Goal: Task Accomplishment & Management: Use online tool/utility

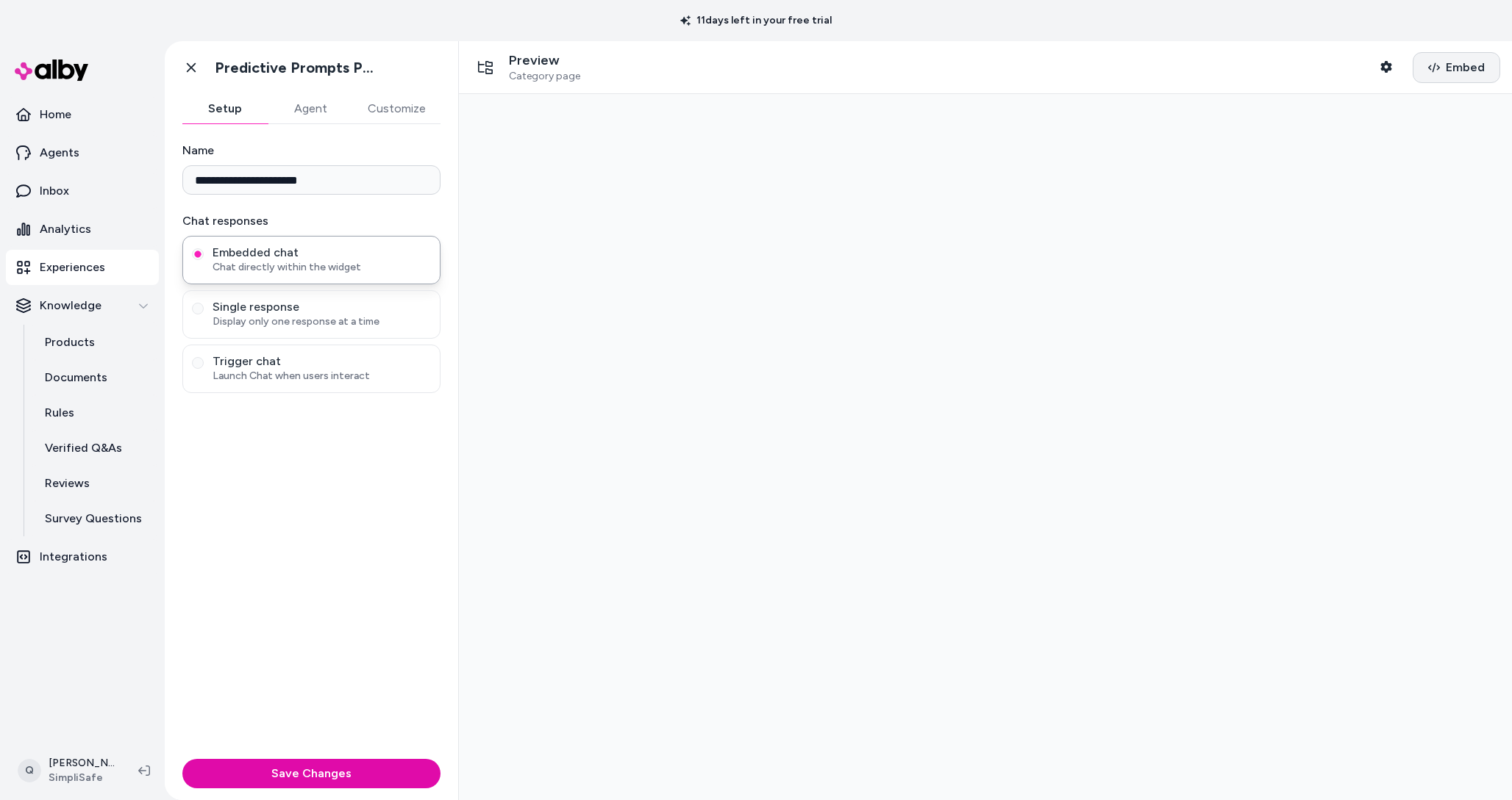
click at [1452, 62] on span "Embed" at bounding box center [1466, 68] width 39 height 18
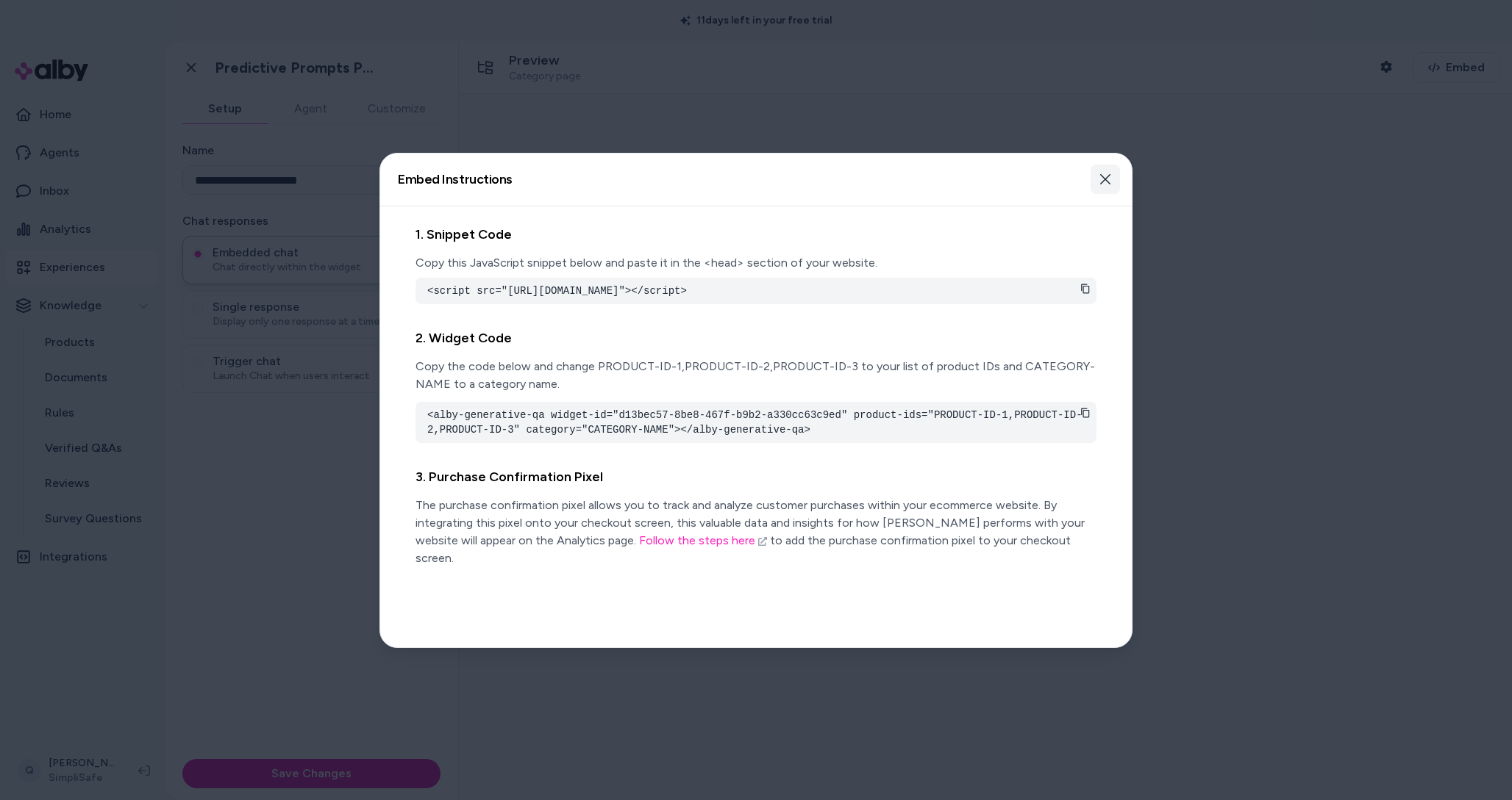
click at [1095, 182] on button "Close" at bounding box center [1105, 179] width 30 height 30
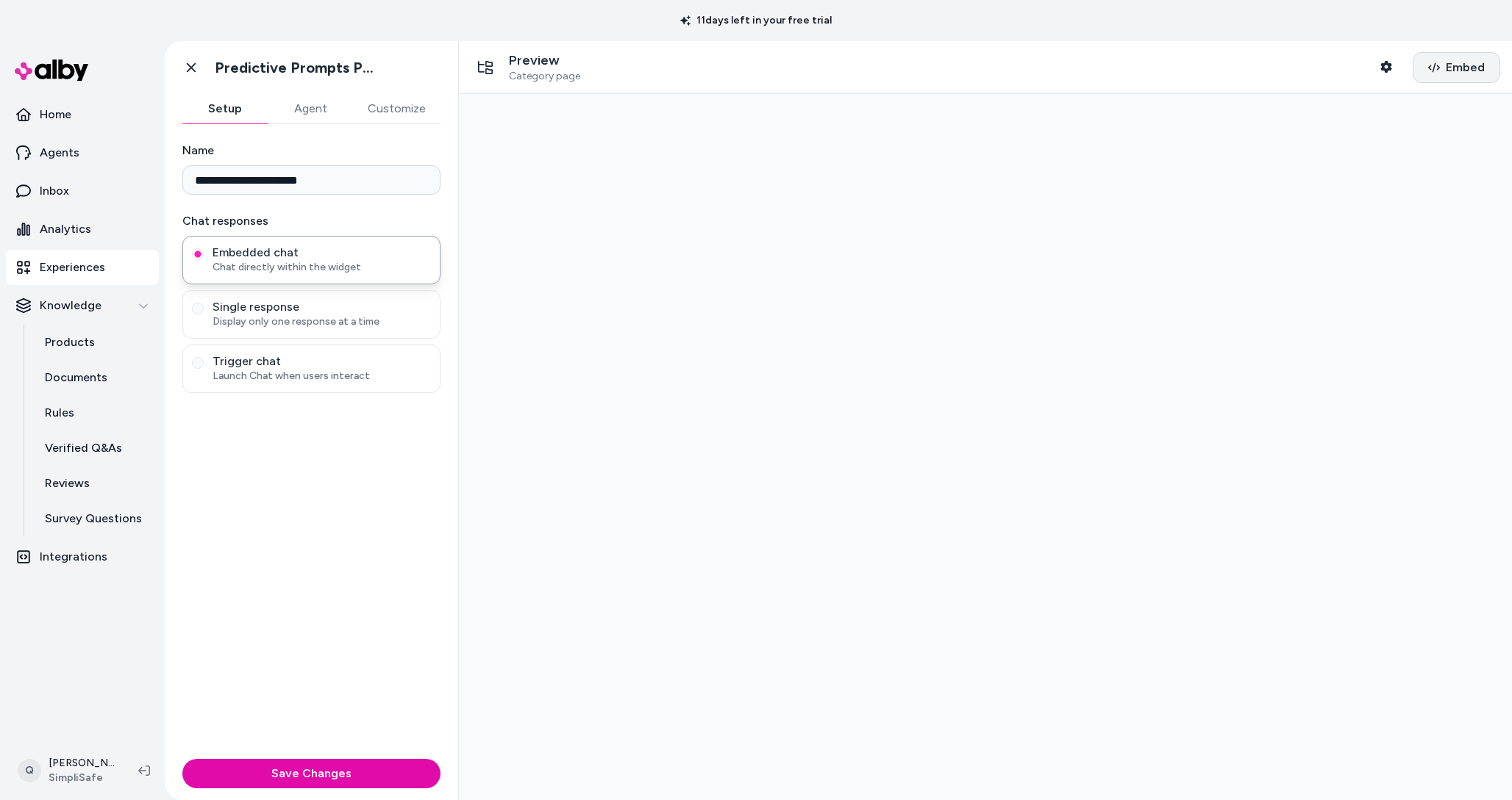
click at [1475, 74] on span "Embed" at bounding box center [1466, 68] width 39 height 18
click at [1443, 73] on button "Embed" at bounding box center [1456, 67] width 88 height 31
